Goal: Information Seeking & Learning: Learn about a topic

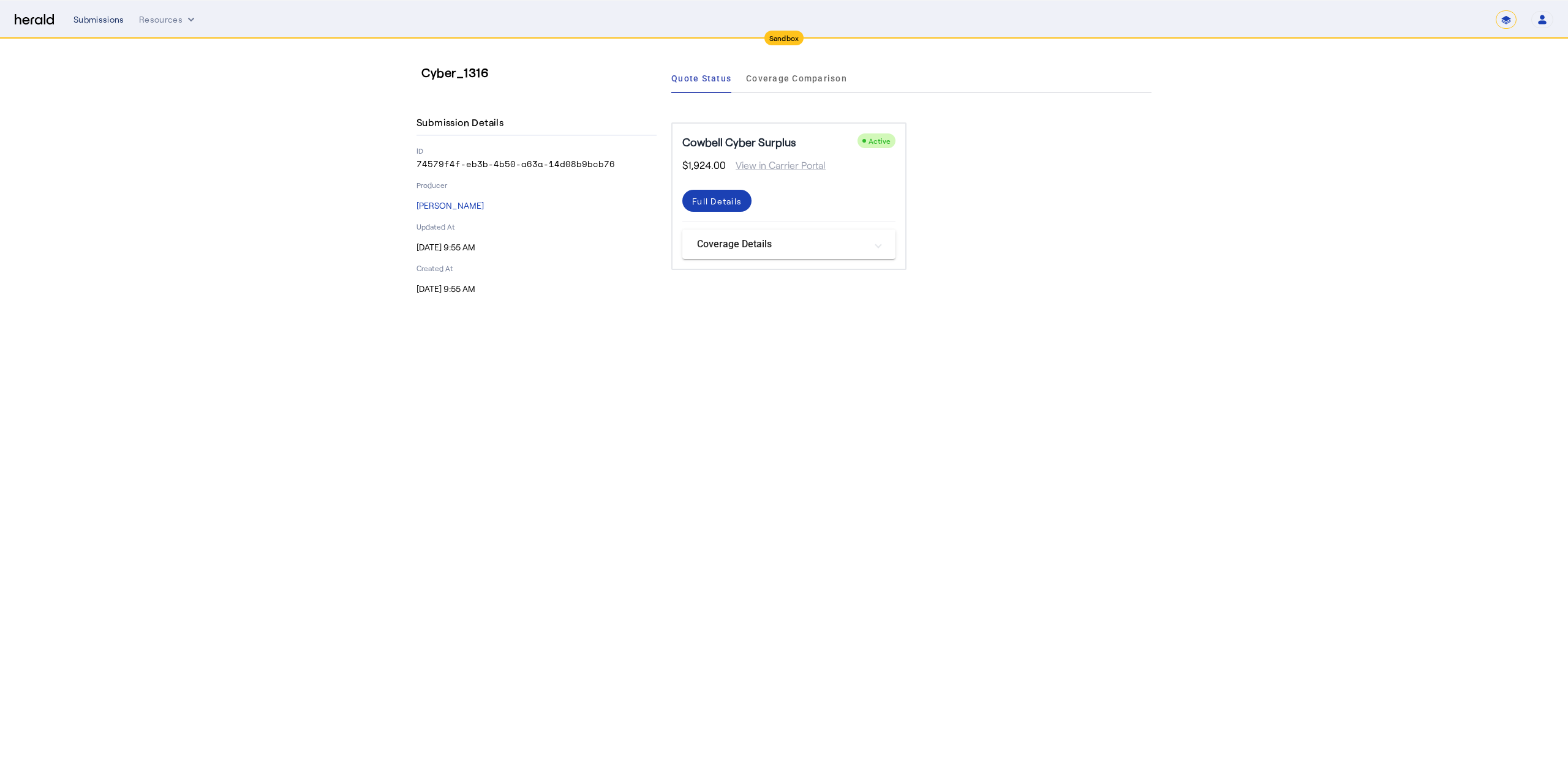
click at [87, 19] on div "Submissions" at bounding box center [99, 19] width 50 height 13
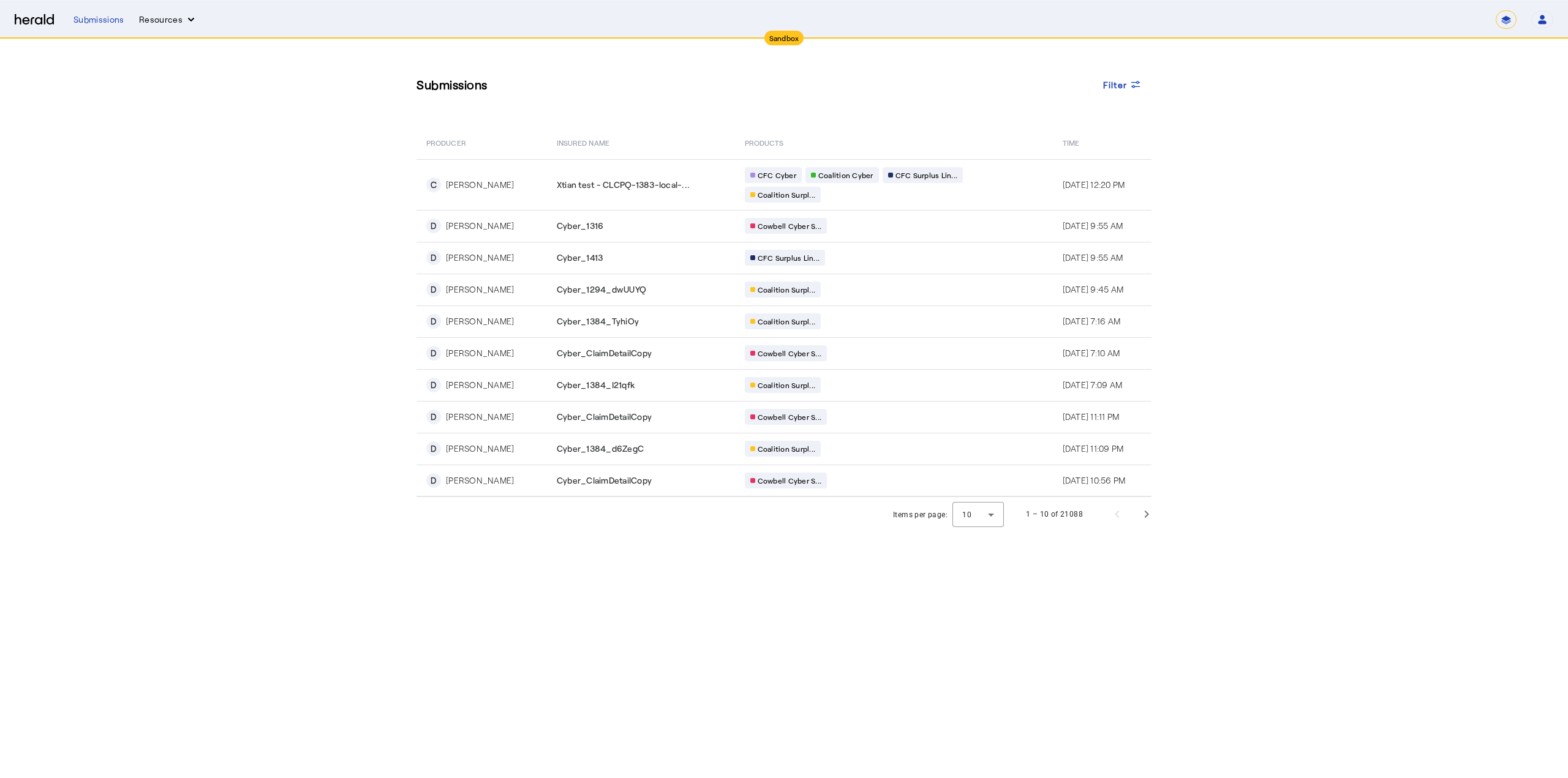
click at [190, 22] on icon "Resources dropdown menu" at bounding box center [191, 19] width 13 height 13
click at [184, 22] on div at bounding box center [784, 389] width 1568 height 778
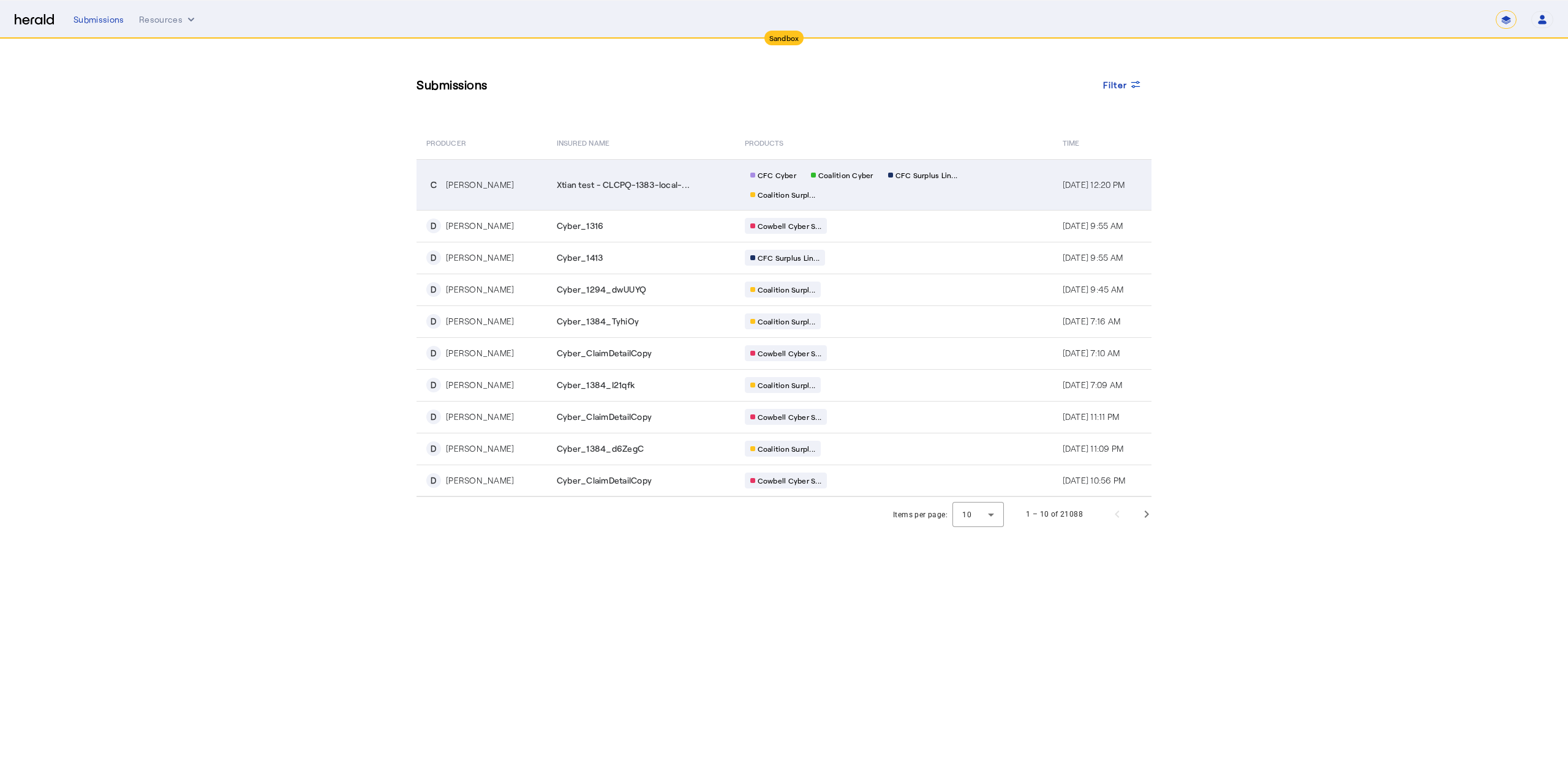
click at [478, 187] on div "[PERSON_NAME]" at bounding box center [480, 185] width 68 height 13
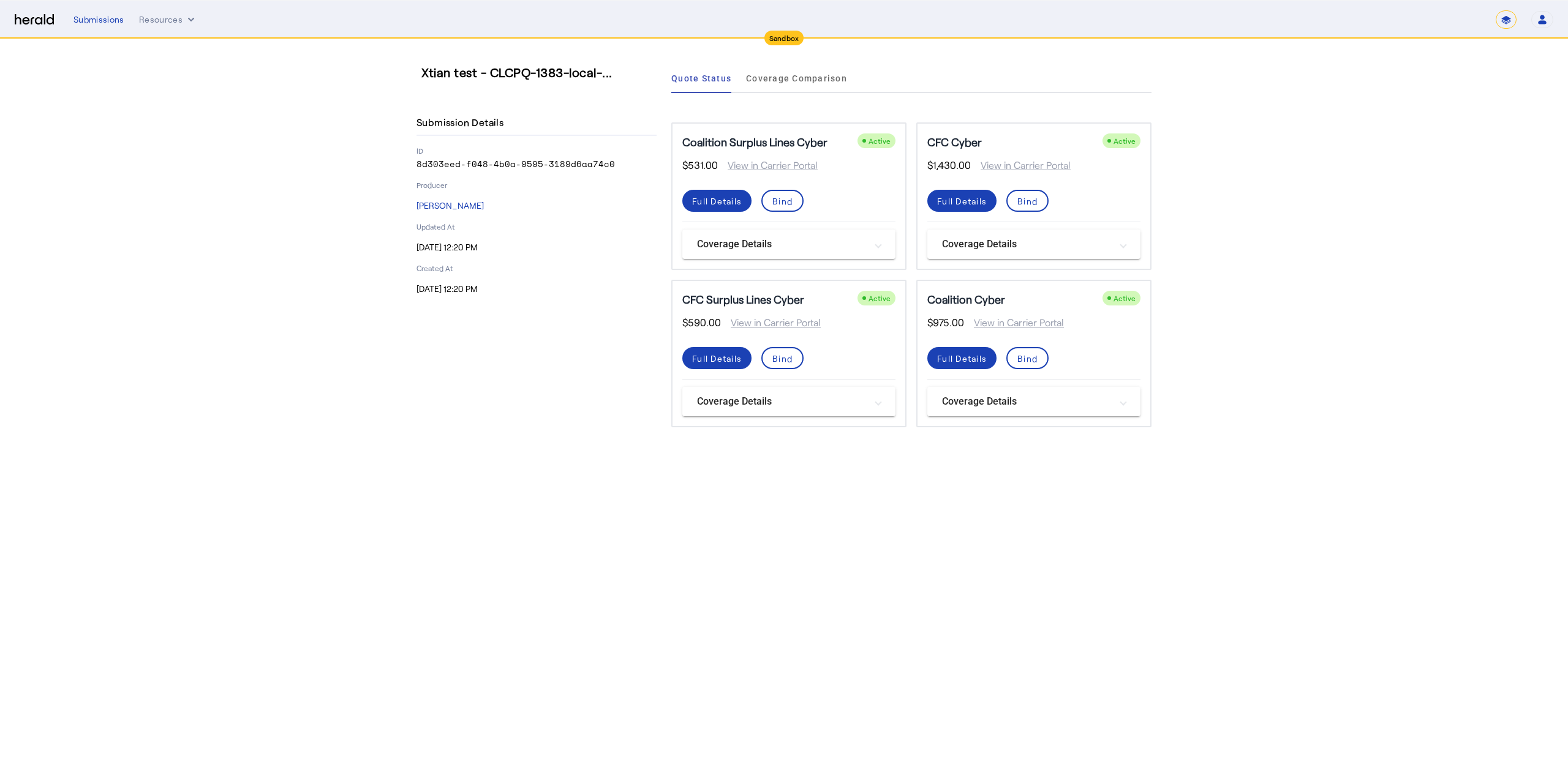
drag, startPoint x: 612, startPoint y: 169, endPoint x: 417, endPoint y: 172, distance: 195.0
click at [417, 172] on div "Submission Details ID 8d303eed-f048-4b0a-9595-3189d6aa74c0 Producer [PERSON_NAM…" at bounding box center [537, 202] width 240 height 185
copy p "8d303eed-f048-4b0a-9595-3189d6aa74c0"
click at [773, 82] on span "Coverage Comparison" at bounding box center [797, 78] width 101 height 9
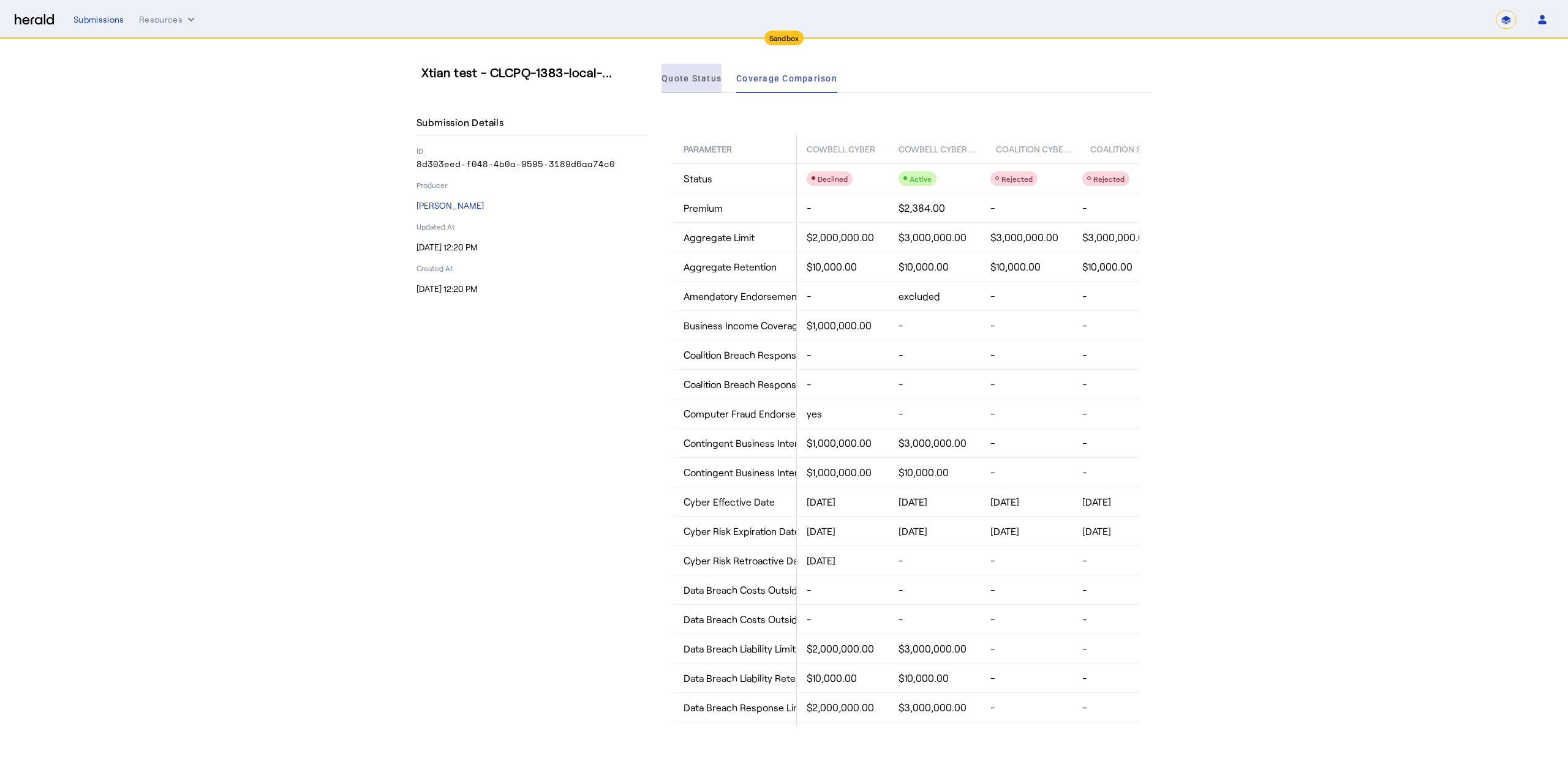
click at [681, 84] on span "Quote Status" at bounding box center [692, 78] width 60 height 29
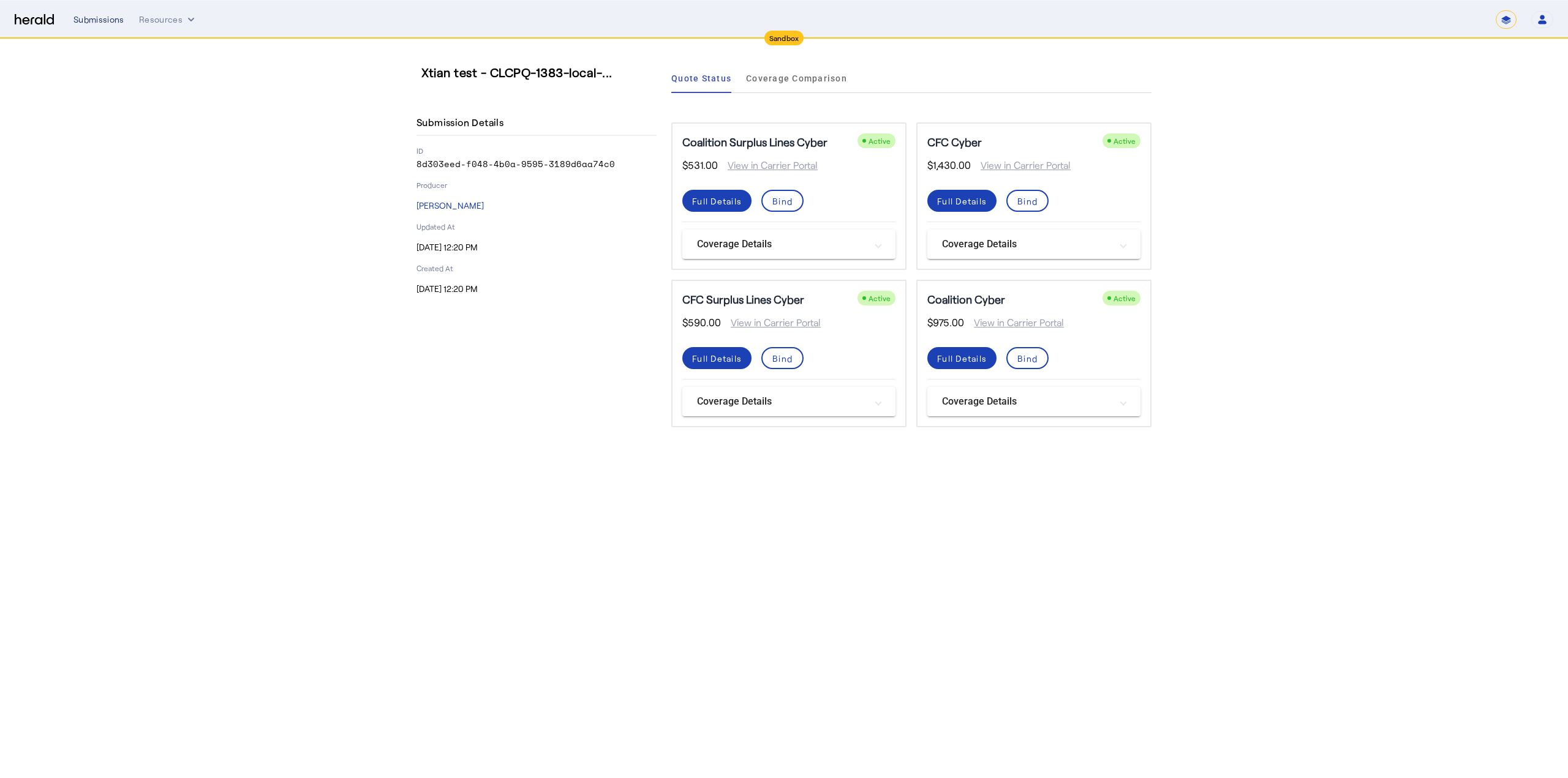
click at [120, 17] on div "Submissions" at bounding box center [99, 19] width 50 height 13
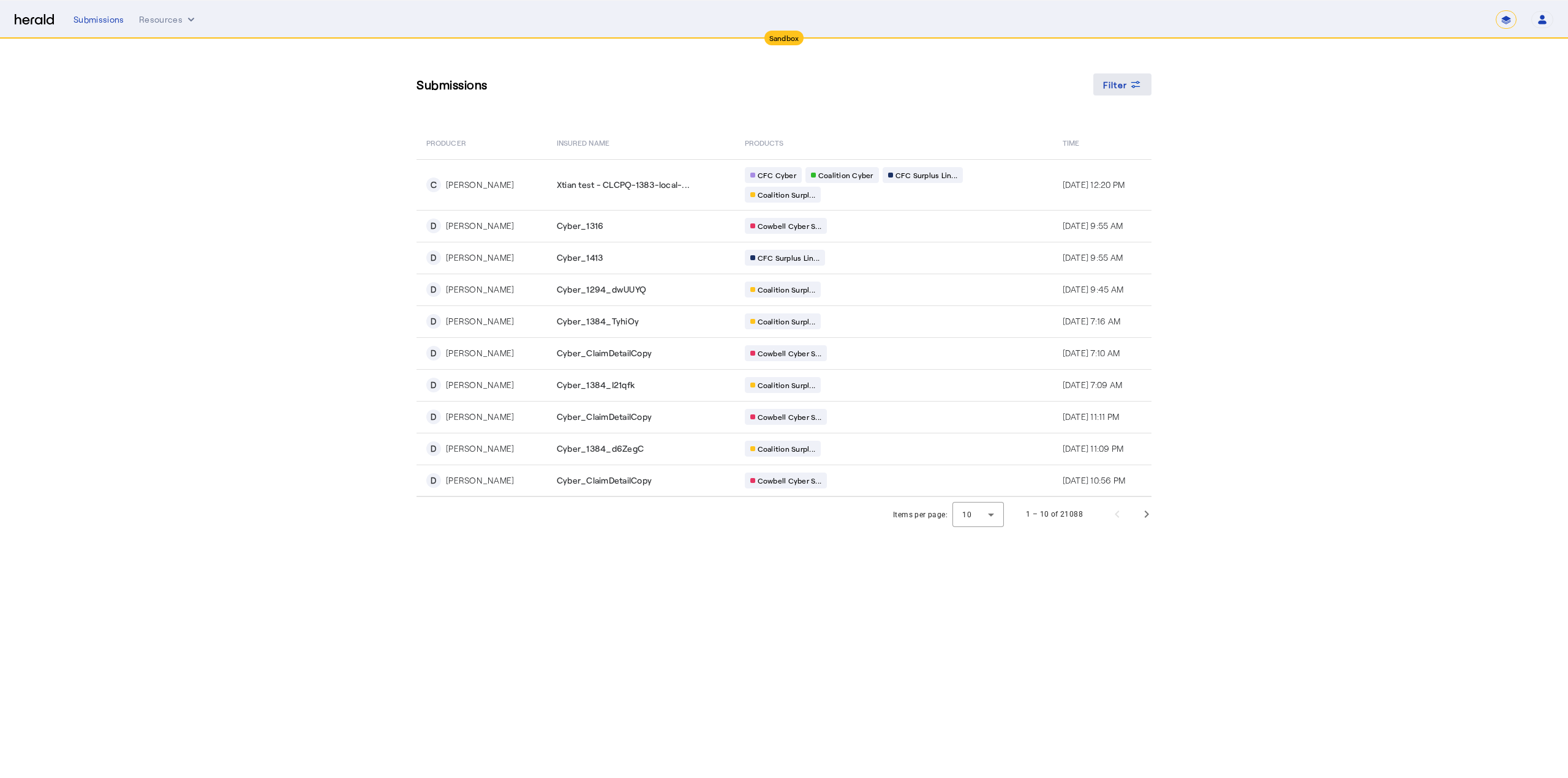
click at [1132, 96] on span at bounding box center [1122, 84] width 59 height 29
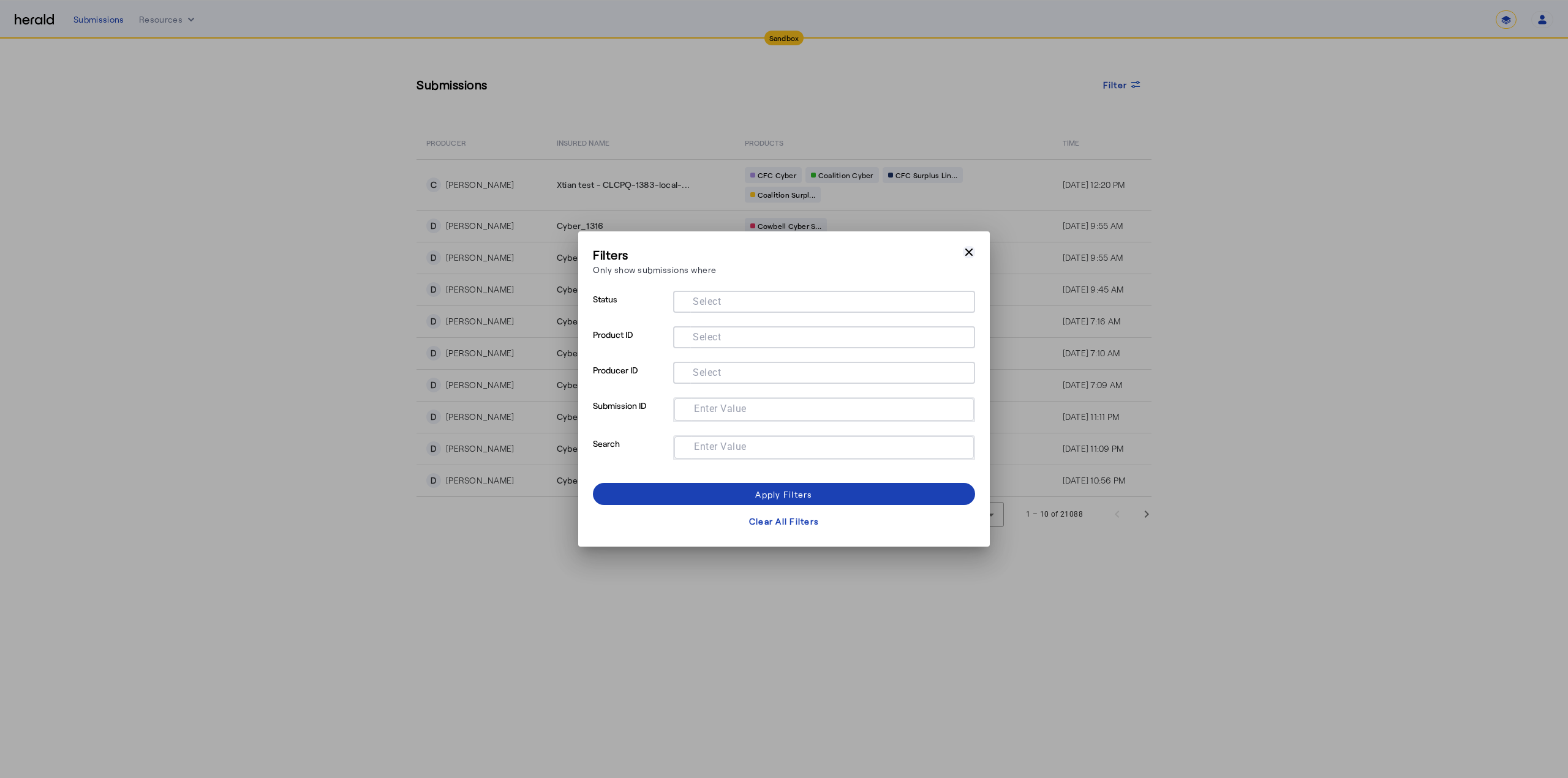
click at [967, 254] on icon "button" at bounding box center [969, 253] width 8 height 8
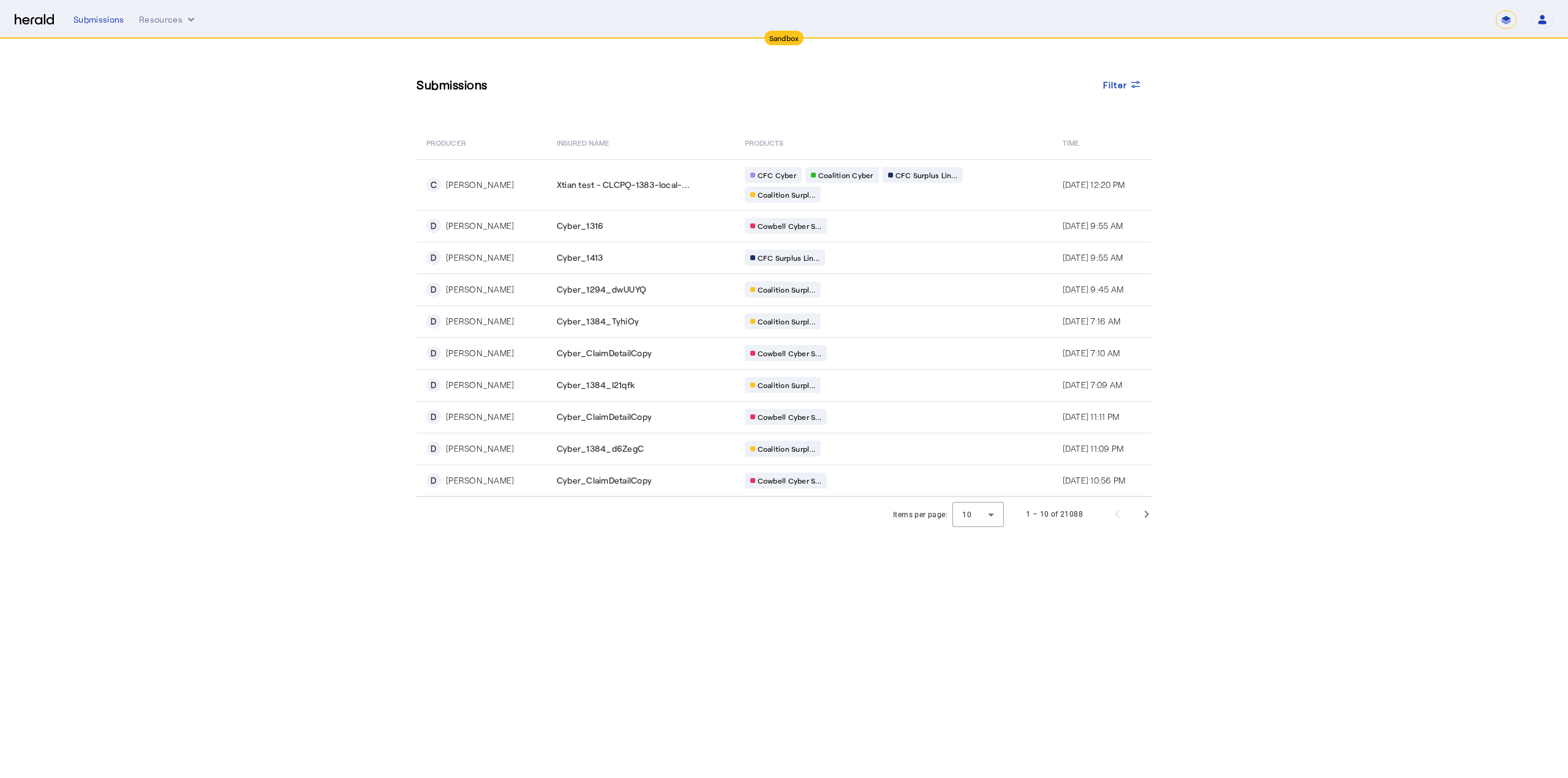
click at [1506, 19] on select "**********" at bounding box center [1505, 19] width 20 height 18
select select "**********"
click at [1495, 11] on select "**********" at bounding box center [1505, 19] width 20 height 18
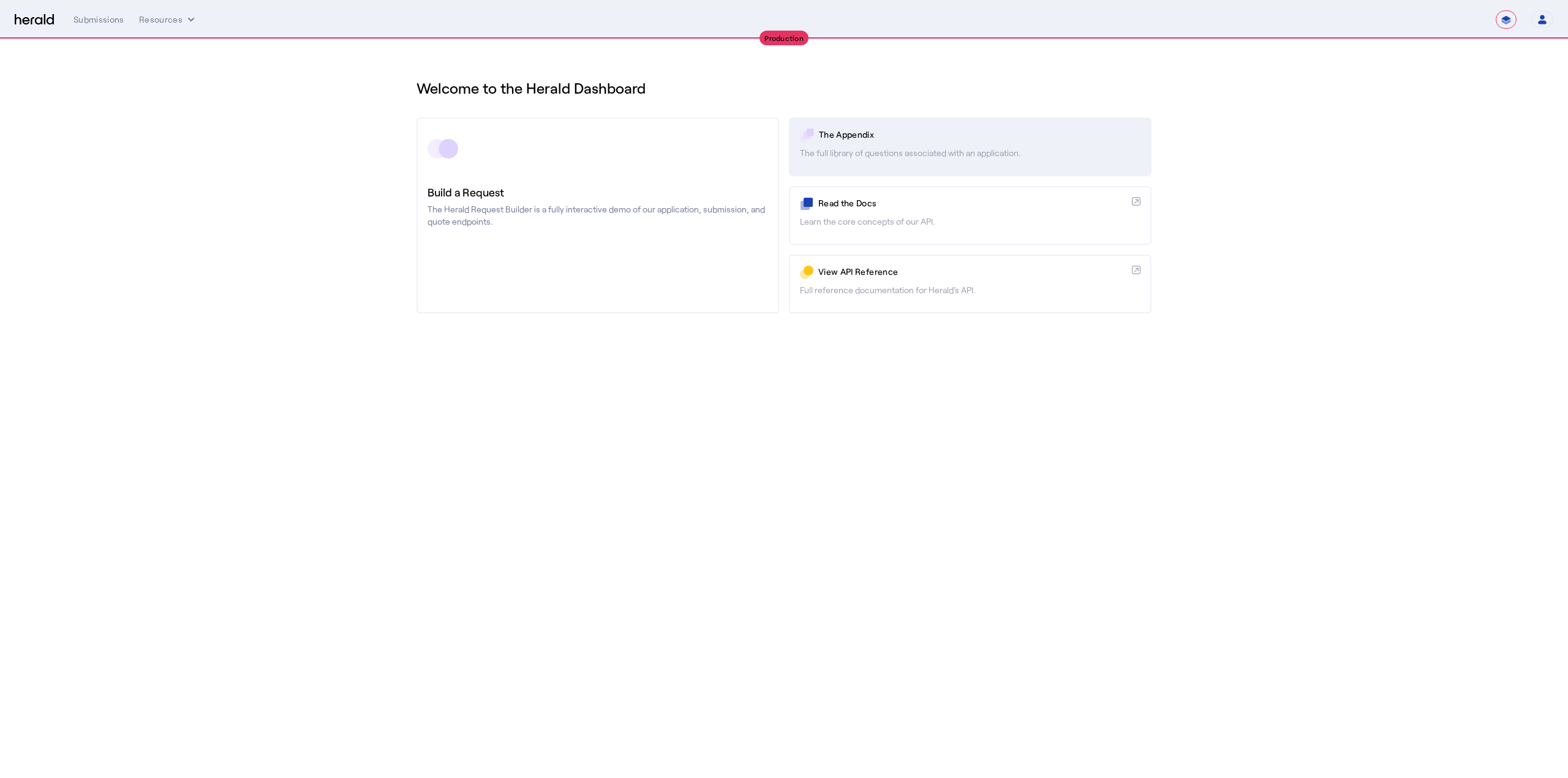
click at [1002, 154] on p "The full library of questions associated with an application." at bounding box center [969, 153] width 340 height 13
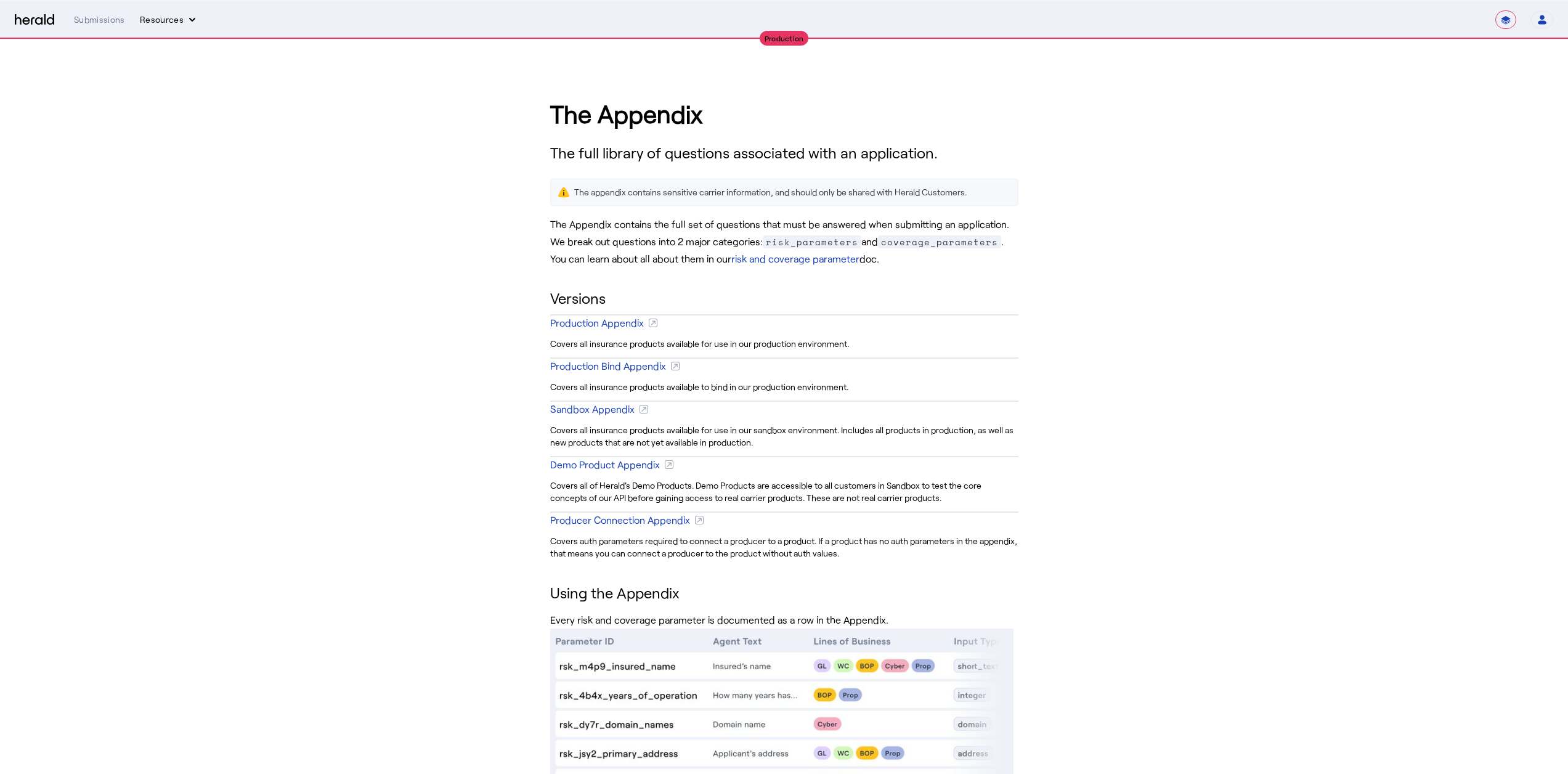
click at [167, 20] on button "Resources" at bounding box center [169, 19] width 59 height 13
click at [106, 19] on div at bounding box center [784, 387] width 1568 height 774
click at [106, 19] on div "Submissions" at bounding box center [99, 19] width 51 height 13
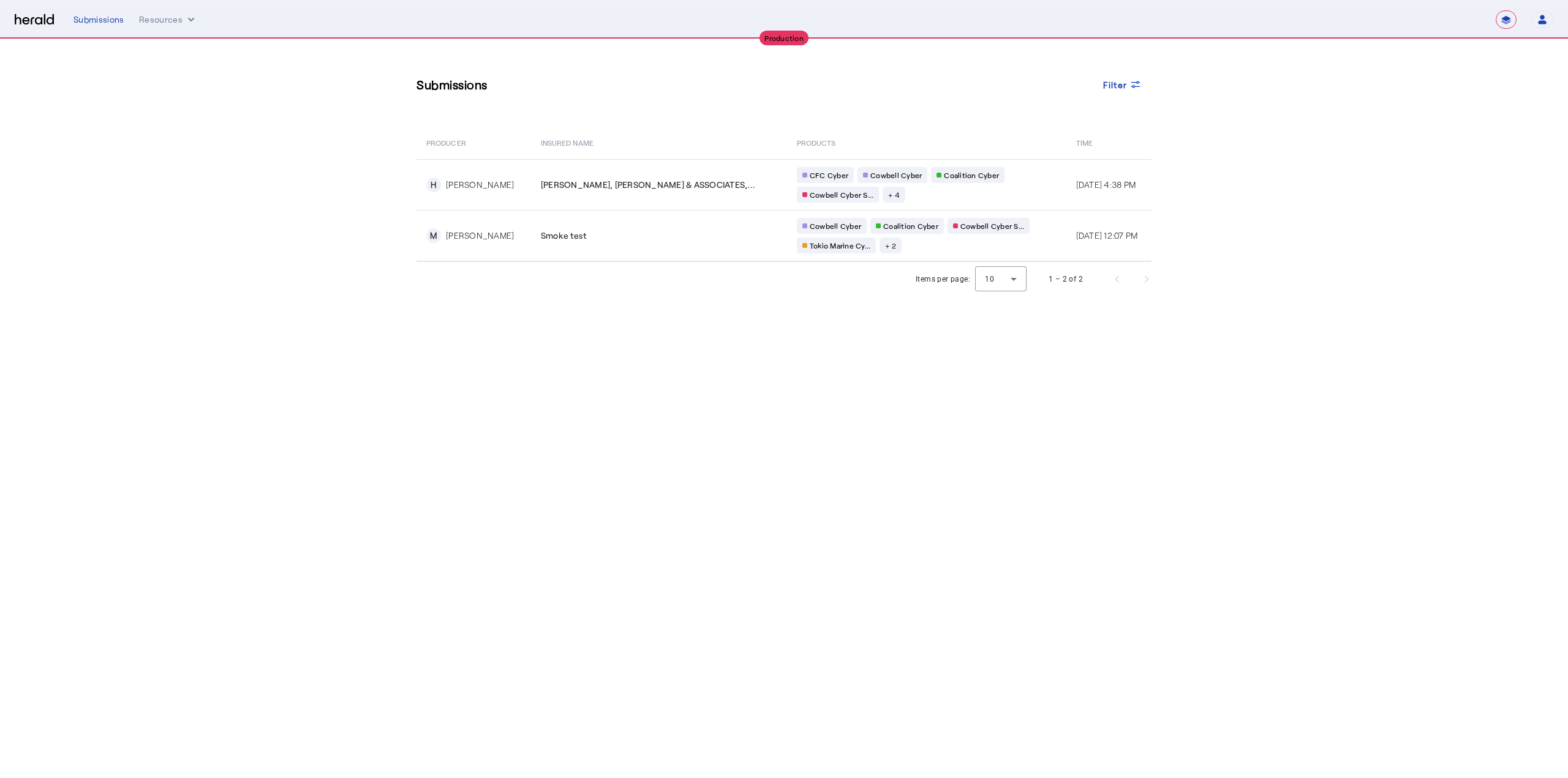
select select "**********"
click at [168, 15] on button "Resources" at bounding box center [168, 19] width 58 height 13
click at [145, 96] on div "Docs" at bounding box center [201, 104] width 124 height 29
